Goal: Find specific page/section: Find specific page/section

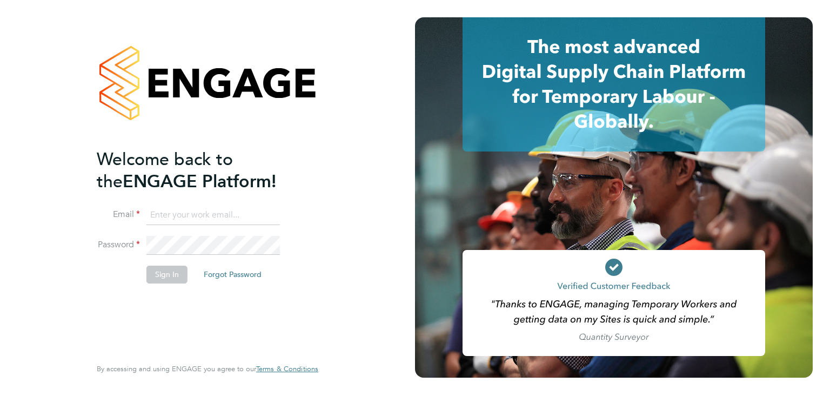
type input "engagemasterlogins@hays.com"
click at [166, 274] on button "Sign In" at bounding box center [166, 273] width 41 height 17
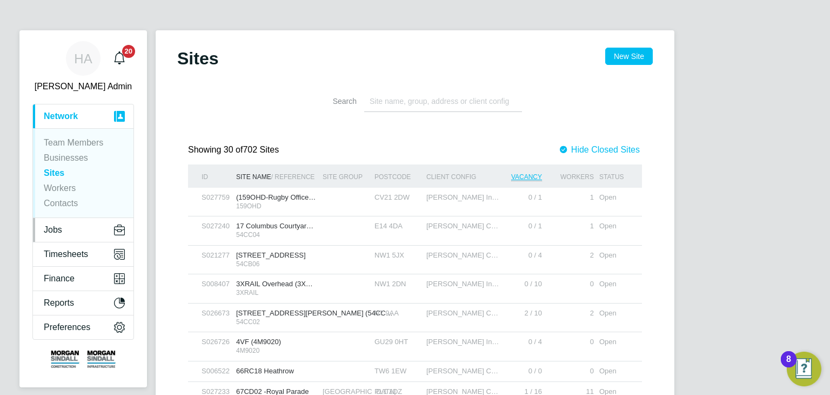
click at [60, 230] on span "Jobs" at bounding box center [53, 230] width 18 height 10
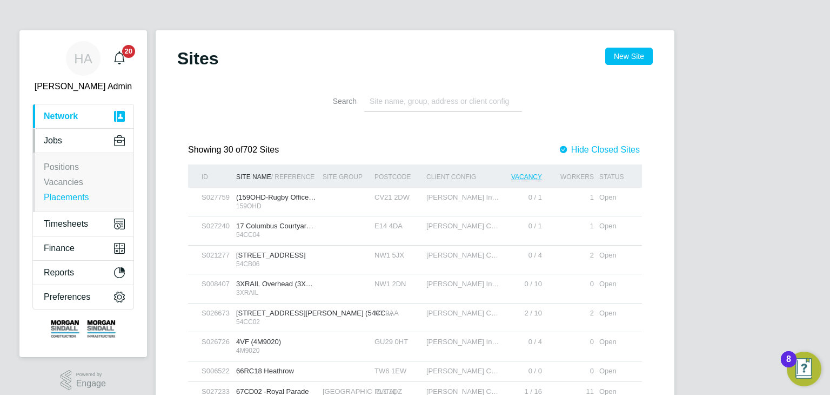
click at [78, 197] on link "Placements" at bounding box center [66, 196] width 45 height 9
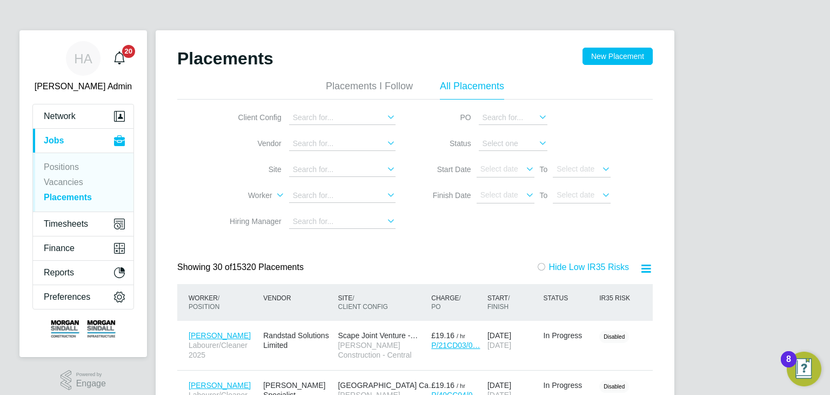
click at [385, 115] on icon at bounding box center [385, 116] width 0 height 15
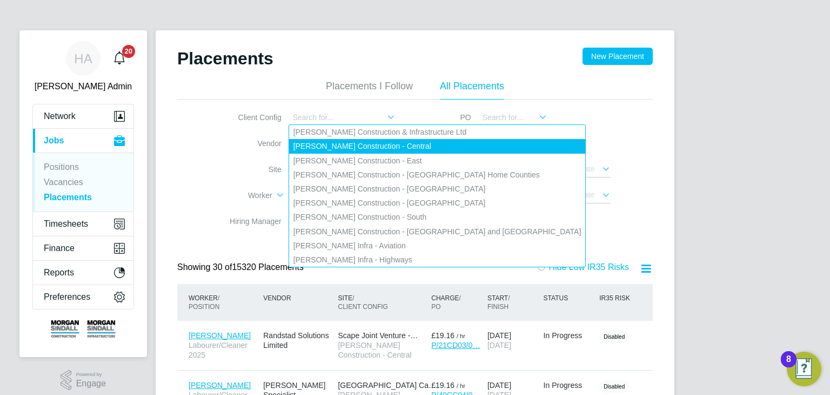
click at [393, 143] on li "[PERSON_NAME] Construction - Central" at bounding box center [437, 146] width 297 height 14
type input "[PERSON_NAME] Construction - Central"
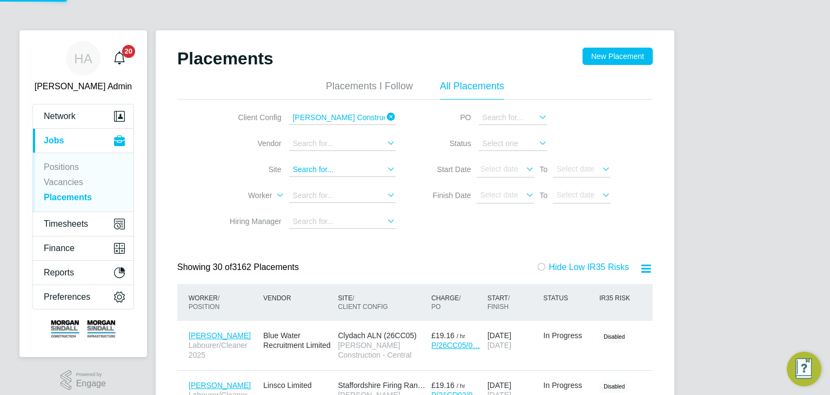
click at [321, 164] on input at bounding box center [342, 170] width 106 height 14
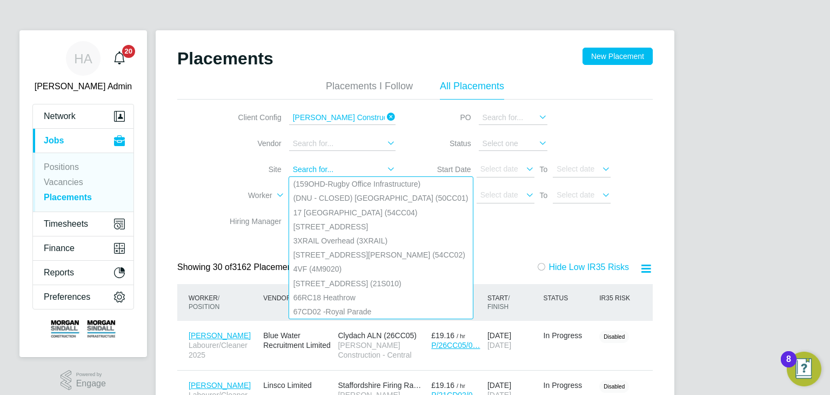
click at [319, 168] on input at bounding box center [342, 170] width 106 height 14
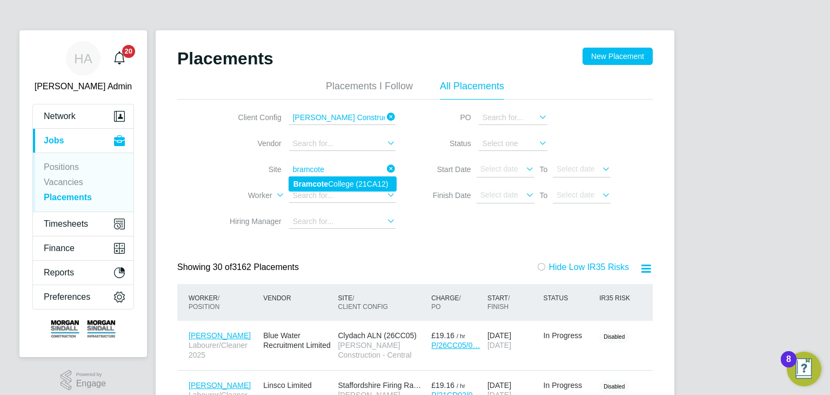
click at [321, 185] on b "Bramcote" at bounding box center [311, 183] width 35 height 9
type input "[GEOGRAPHIC_DATA] (21CA12)"
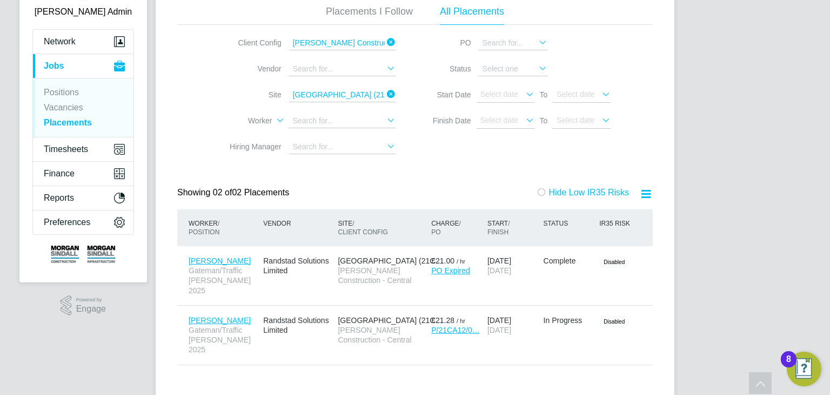
click at [156, 66] on div "Placements New Placement Placements I Follow All Placements Client Config [PERS…" at bounding box center [415, 177] width 519 height 442
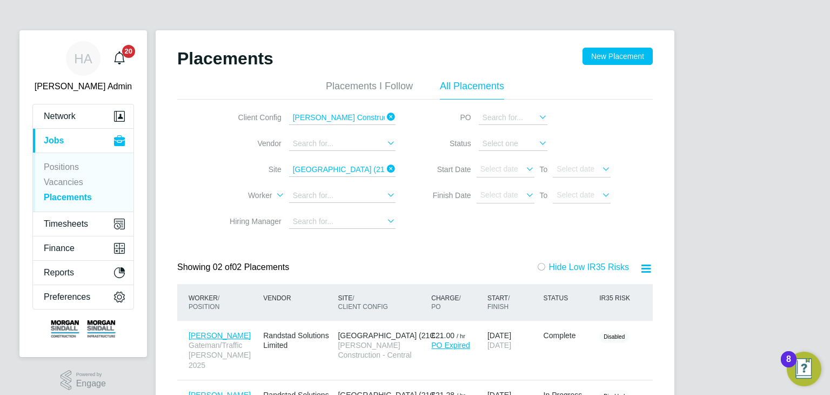
click at [385, 116] on icon at bounding box center [385, 116] width 0 height 15
click at [378, 118] on input at bounding box center [342, 118] width 106 height 14
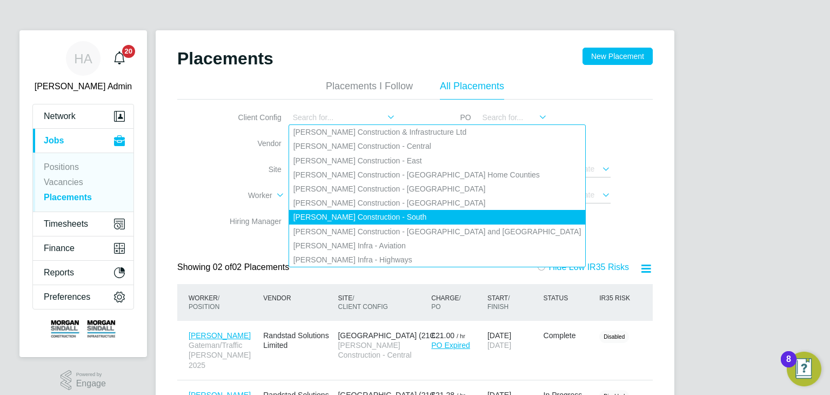
click at [411, 214] on li "[PERSON_NAME] Construction - South" at bounding box center [437, 217] width 297 height 14
type input "[PERSON_NAME] Construction - South"
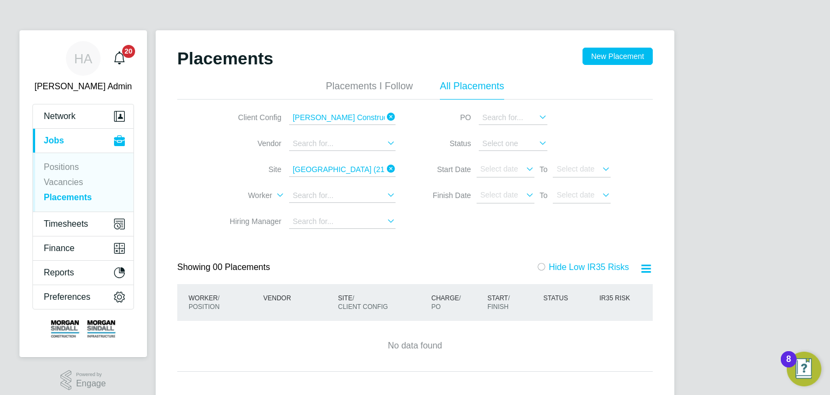
click at [385, 169] on icon at bounding box center [385, 168] width 0 height 15
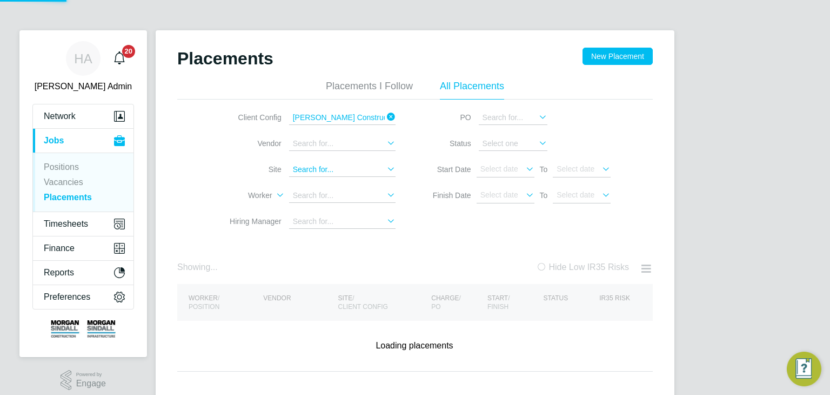
click at [366, 168] on input at bounding box center [342, 170] width 106 height 14
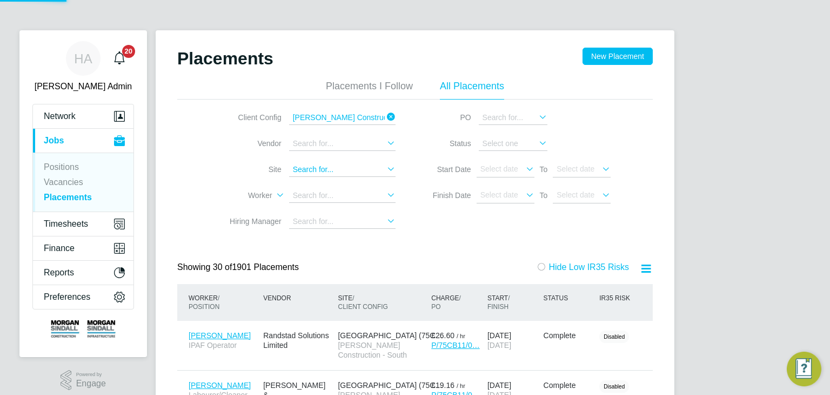
scroll to position [41, 94]
click at [350, 184] on li "[GEOGRAPHIC_DATA] (75CB11)" at bounding box center [342, 184] width 107 height 14
type input "[GEOGRAPHIC_DATA] (75CB11)"
